Goal: Information Seeking & Learning: Learn about a topic

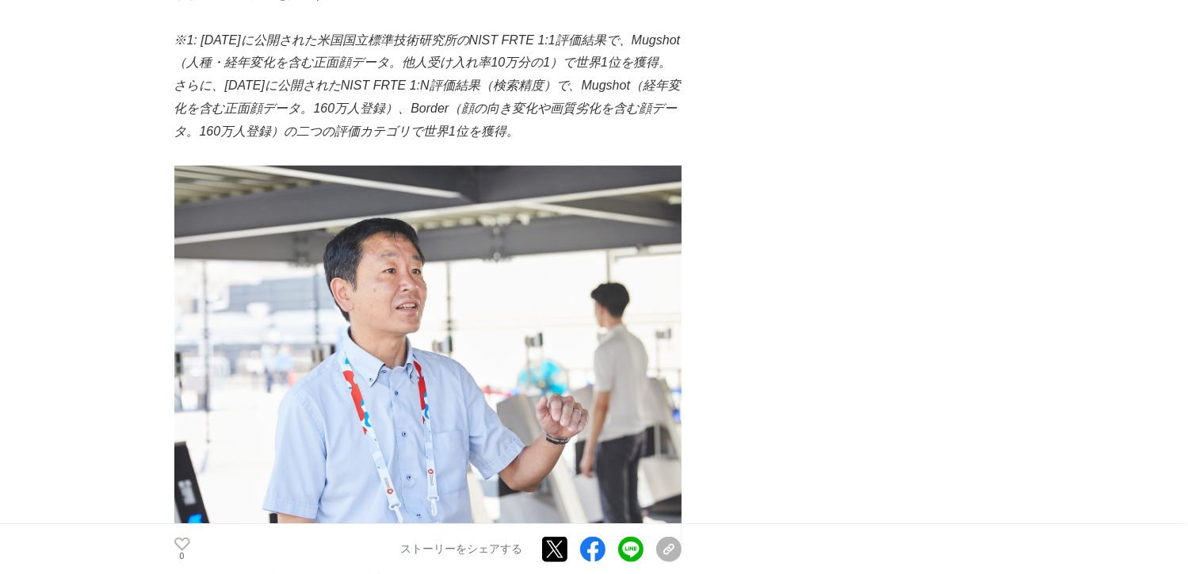
scroll to position [1109, 0]
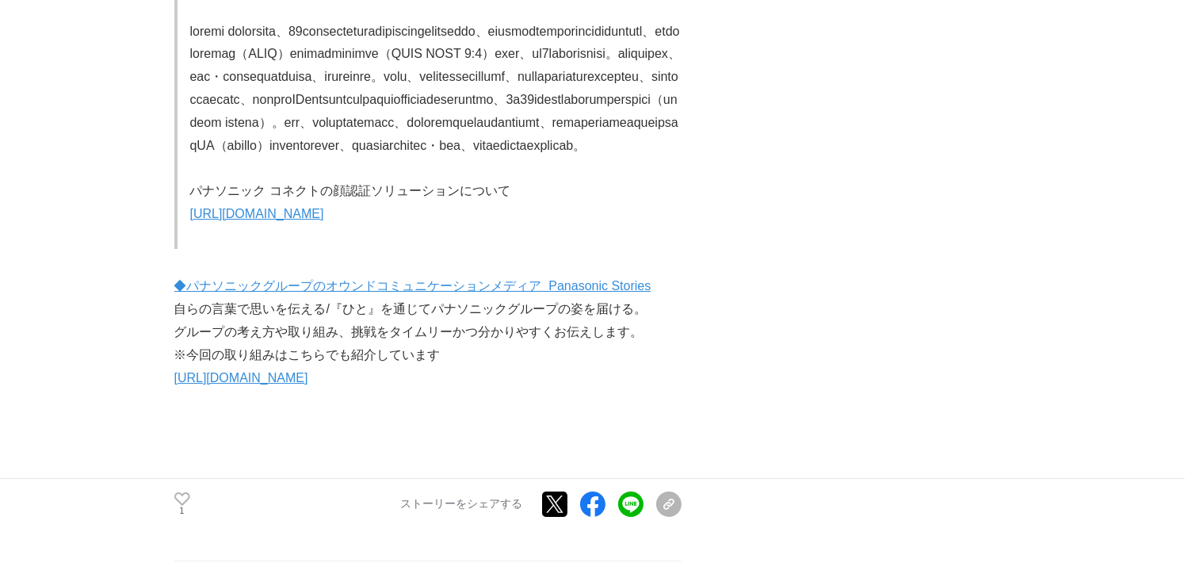
scroll to position [5864, 0]
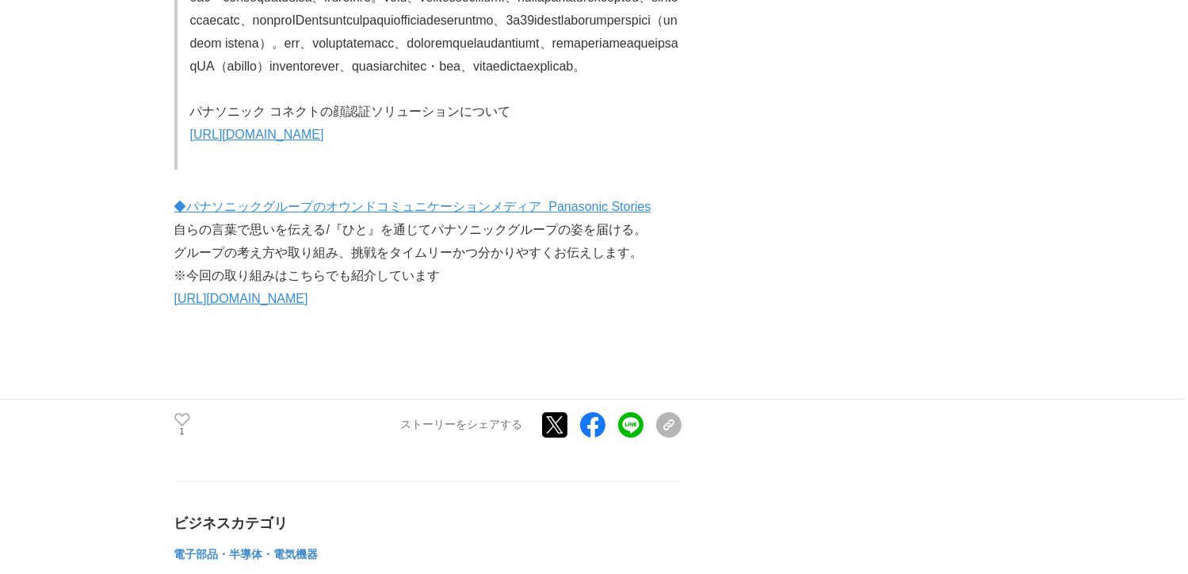
click at [186, 305] on link "[URL][DOMAIN_NAME]" at bounding box center [241, 298] width 134 height 13
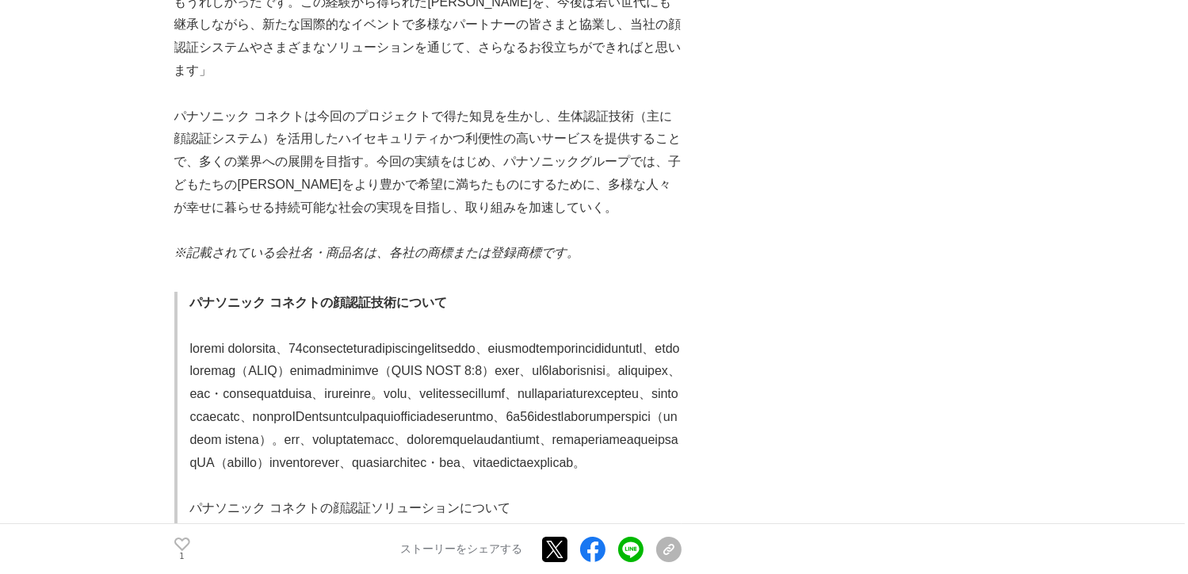
scroll to position [5943, 0]
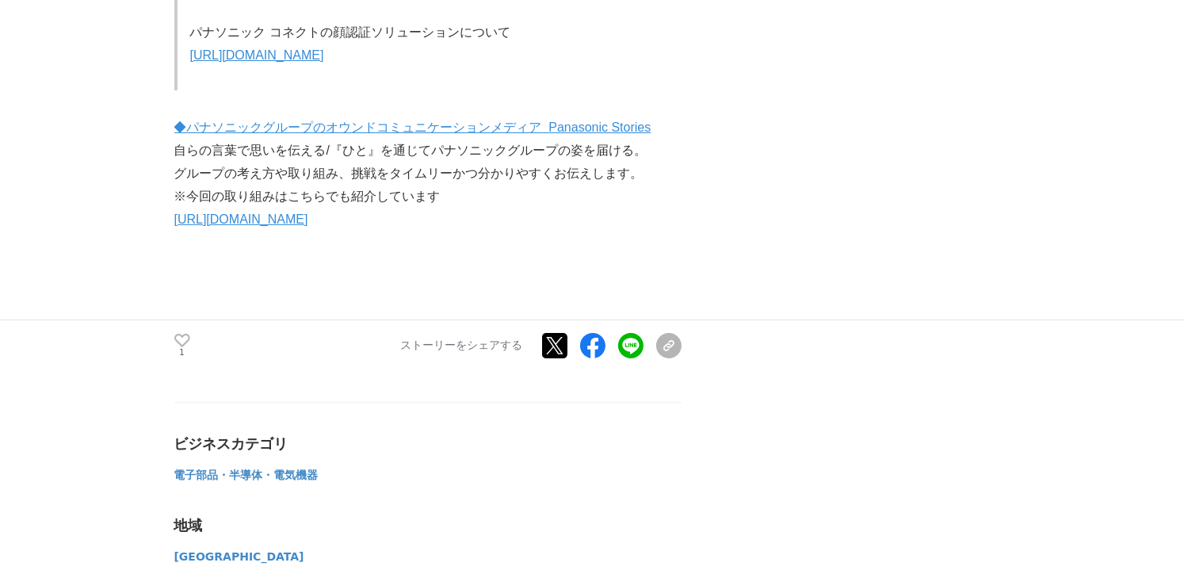
click at [324, 62] on link "[URL][DOMAIN_NAME]" at bounding box center [257, 54] width 134 height 13
click at [308, 226] on link "[URL][DOMAIN_NAME]" at bounding box center [241, 218] width 134 height 13
